Goal: Transaction & Acquisition: Purchase product/service

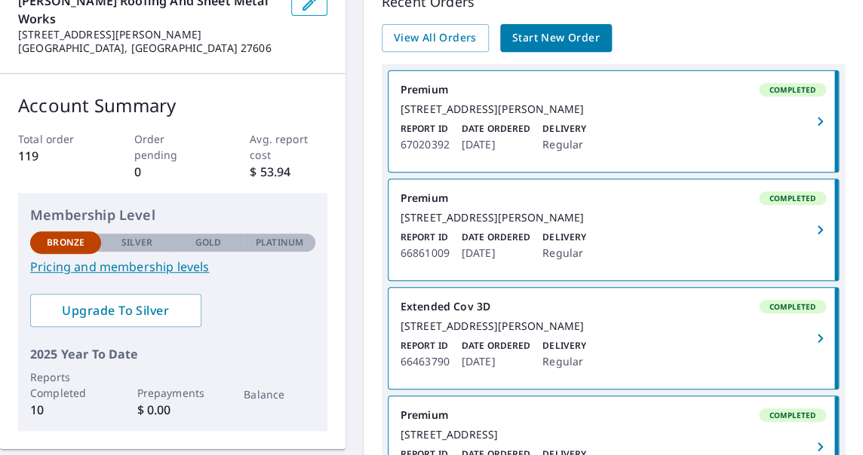
scroll to position [147, 0]
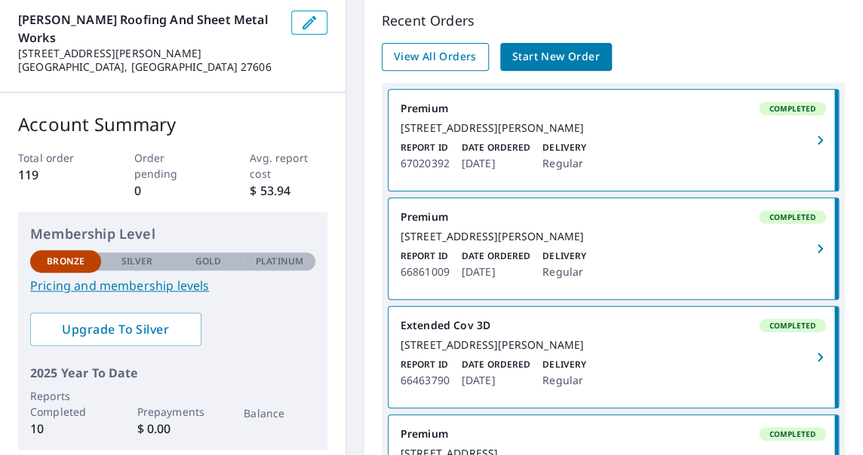
click at [442, 55] on span "View All Orders" at bounding box center [435, 57] width 83 height 19
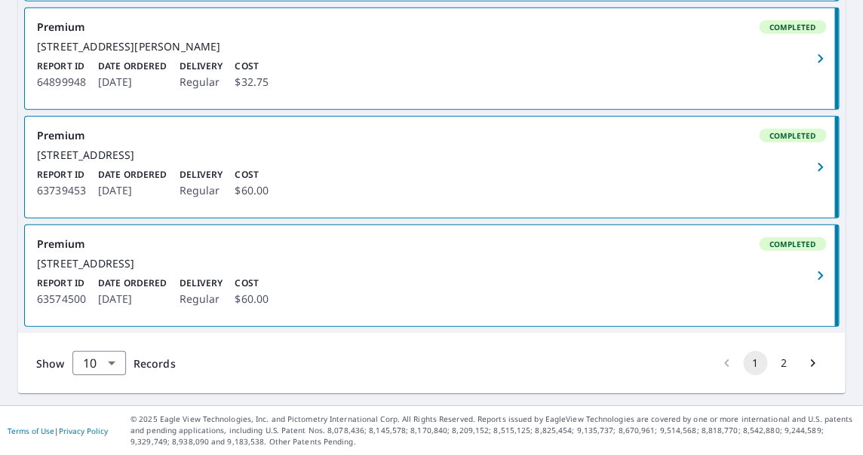
scroll to position [1163, 0]
click at [774, 360] on button "2" at bounding box center [783, 363] width 24 height 24
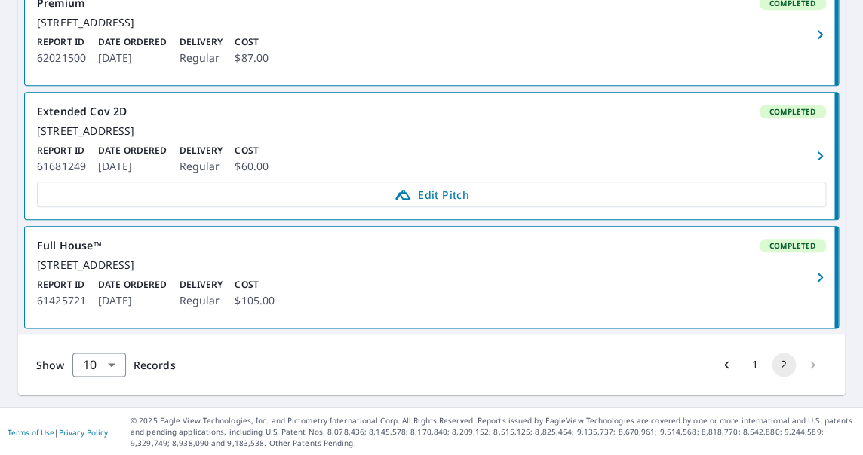
scroll to position [347, 0]
click at [719, 359] on icon "Go to previous page" at bounding box center [726, 364] width 15 height 15
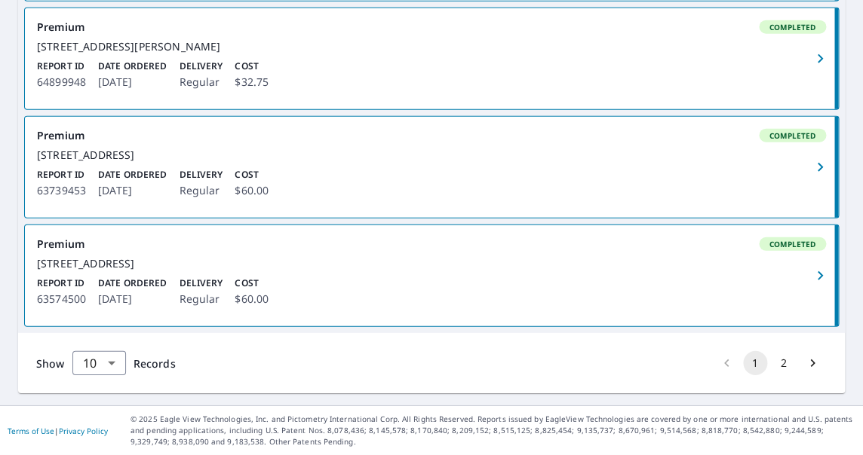
scroll to position [1164, 0]
click at [713, 360] on li "pagination navigation" at bounding box center [726, 363] width 29 height 24
click at [805, 366] on icon "Go to next page" at bounding box center [812, 363] width 15 height 15
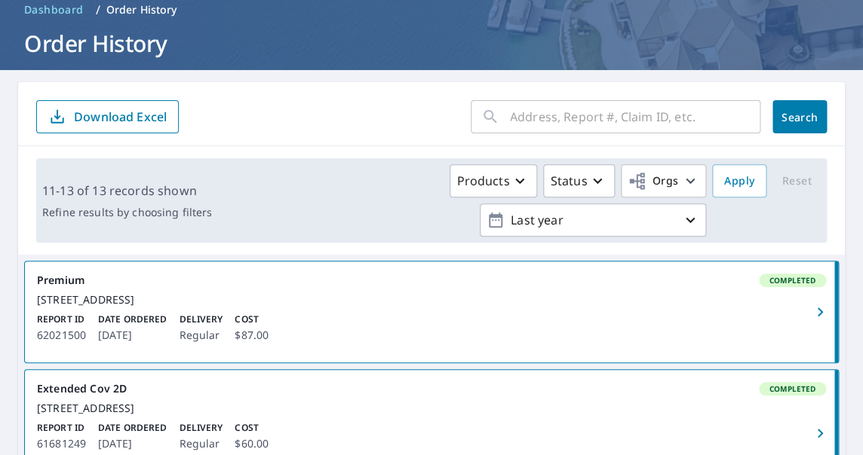
scroll to position [67, 0]
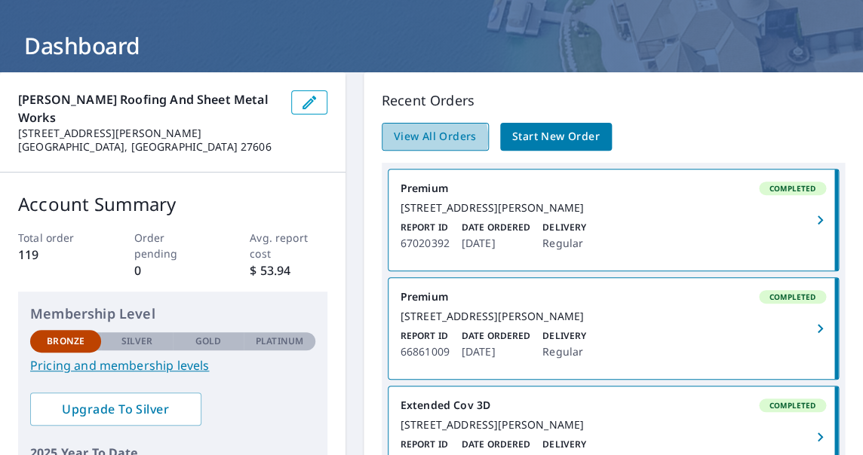
click at [419, 139] on span "View All Orders" at bounding box center [435, 136] width 83 height 19
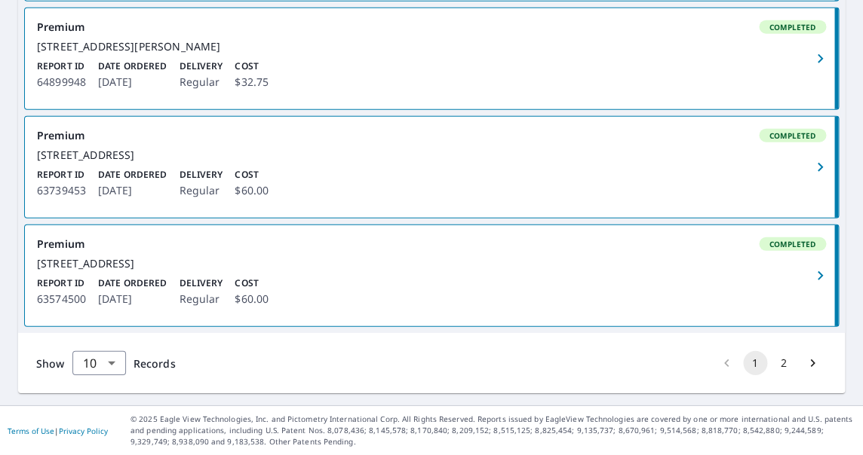
scroll to position [1123, 0]
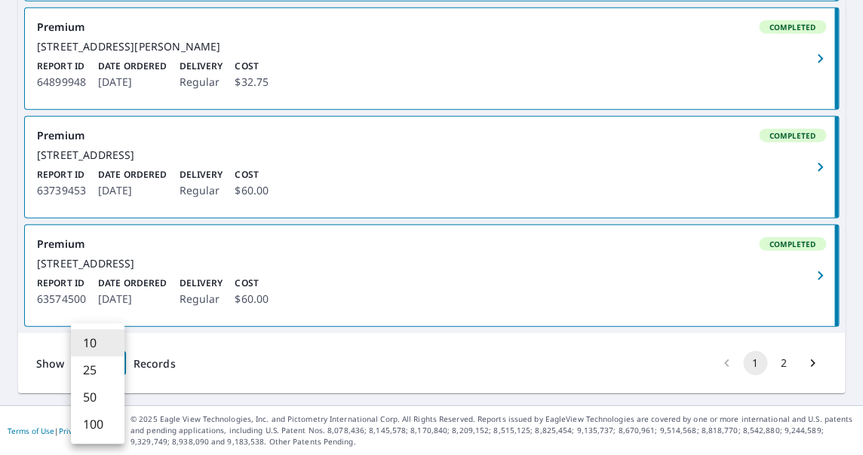
click at [111, 401] on body "TB TB Dashboard Order History Order TB Dashboard / Order History Order History …" at bounding box center [431, 227] width 863 height 455
click at [110, 372] on li "25" at bounding box center [98, 370] width 54 height 27
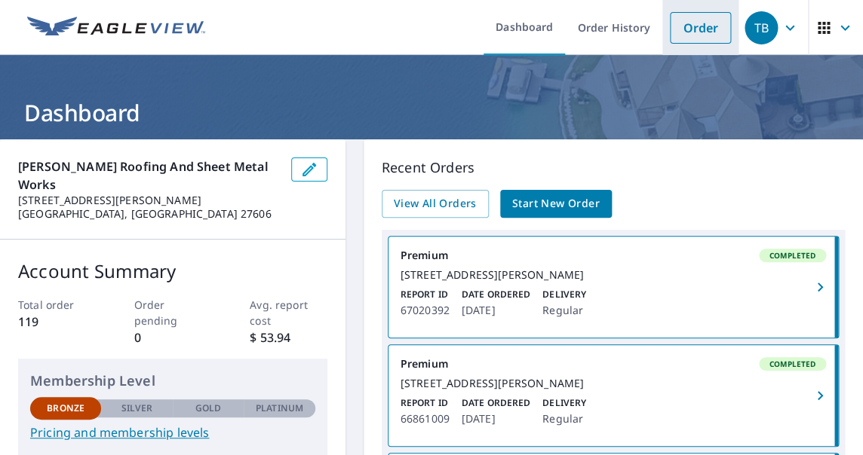
click at [689, 30] on link "Order" at bounding box center [700, 28] width 61 height 32
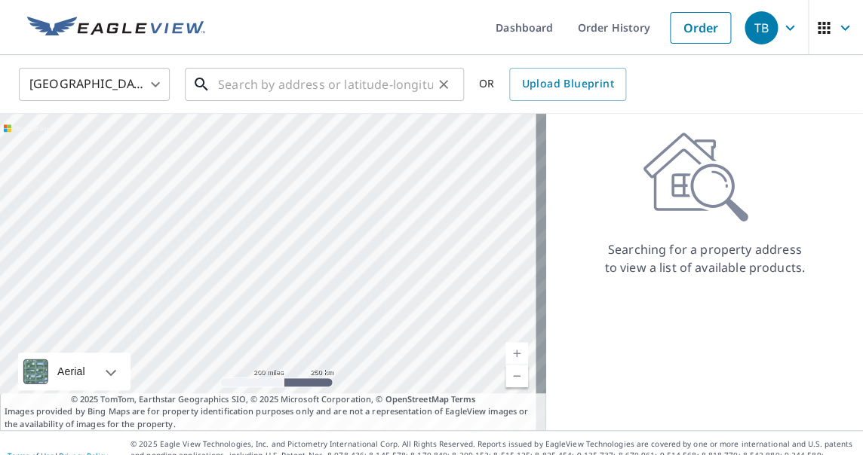
click at [321, 85] on input "text" at bounding box center [325, 84] width 215 height 42
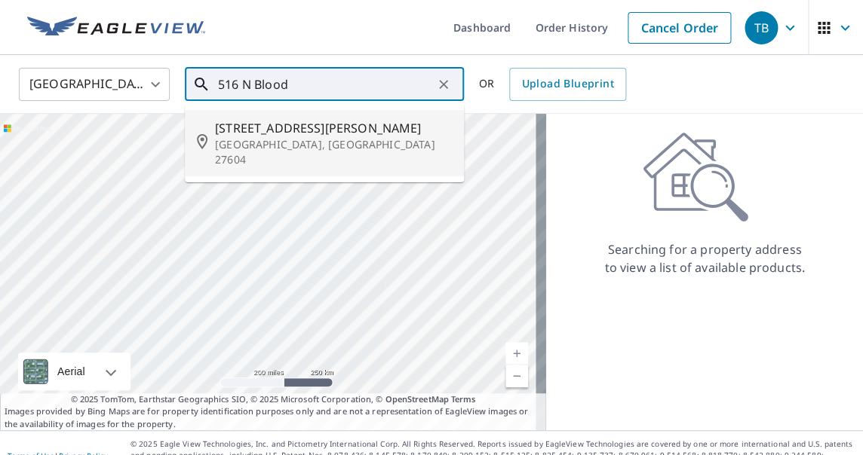
click at [314, 124] on span "[STREET_ADDRESS][PERSON_NAME]" at bounding box center [333, 128] width 237 height 18
type input "[STREET_ADDRESS][PERSON_NAME]"
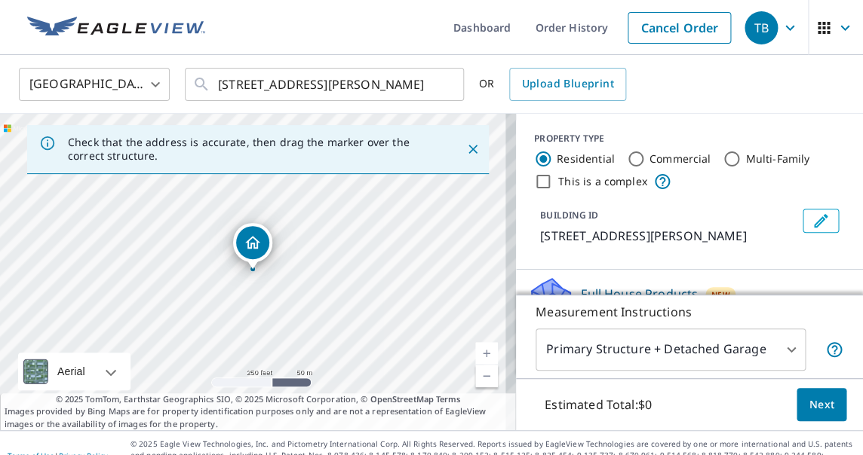
click at [518, 222] on div "BUILDING ID [STREET_ADDRESS][PERSON_NAME]" at bounding box center [689, 227] width 347 height 48
click at [468, 148] on icon "Close" at bounding box center [472, 149] width 9 height 9
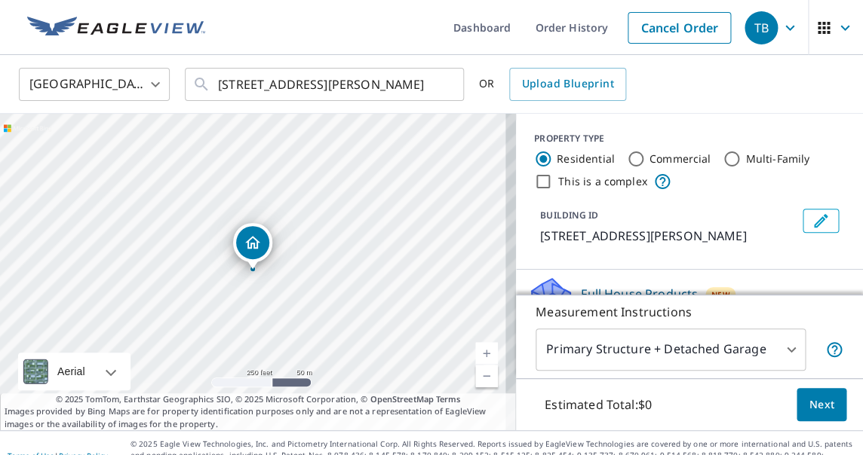
click at [475, 351] on link "Current Level 17, Zoom In" at bounding box center [486, 353] width 23 height 23
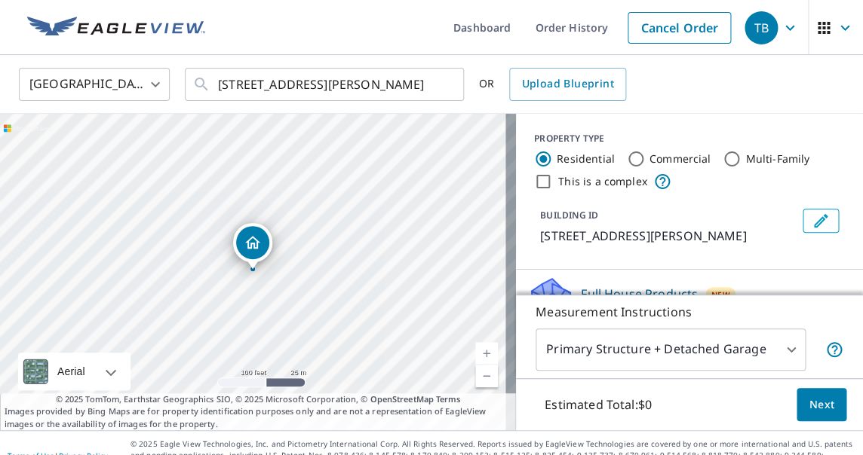
click at [475, 351] on link "Current Level 18, Zoom In" at bounding box center [486, 353] width 23 height 23
click at [475, 351] on link "Current Level 19, Zoom In" at bounding box center [486, 353] width 23 height 23
